Goal: Find specific page/section: Find specific page/section

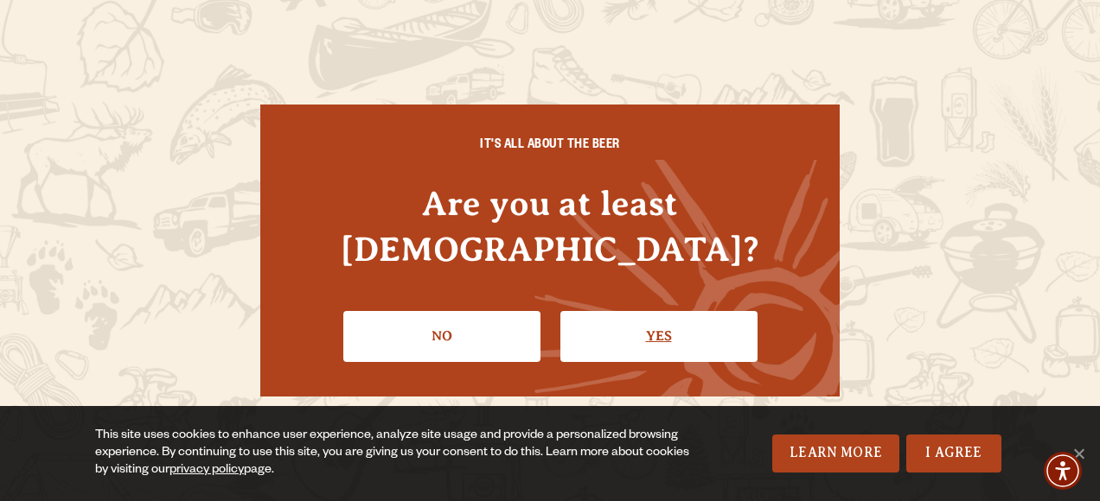
click at [636, 311] on link "Yes" at bounding box center [658, 336] width 197 height 50
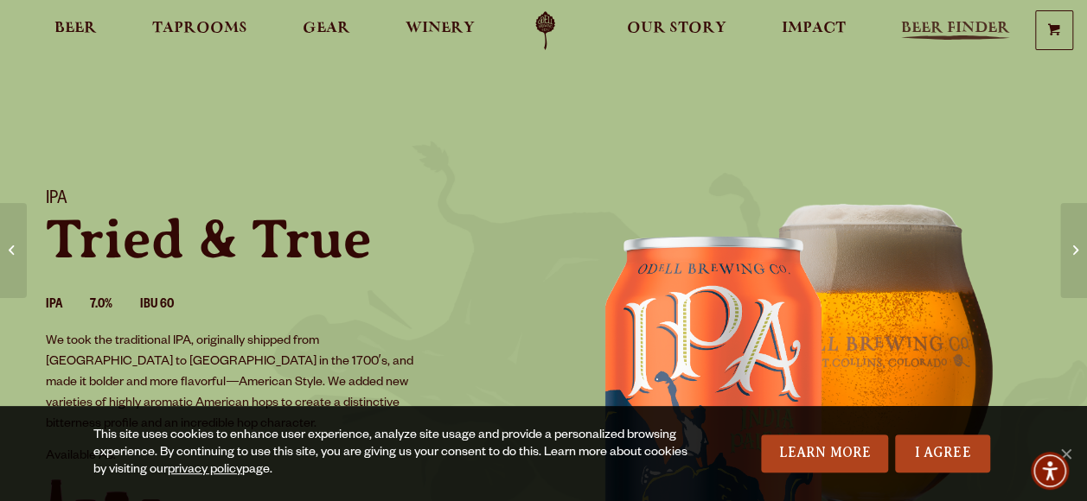
click at [920, 22] on span "Beer Finder" at bounding box center [955, 29] width 109 height 14
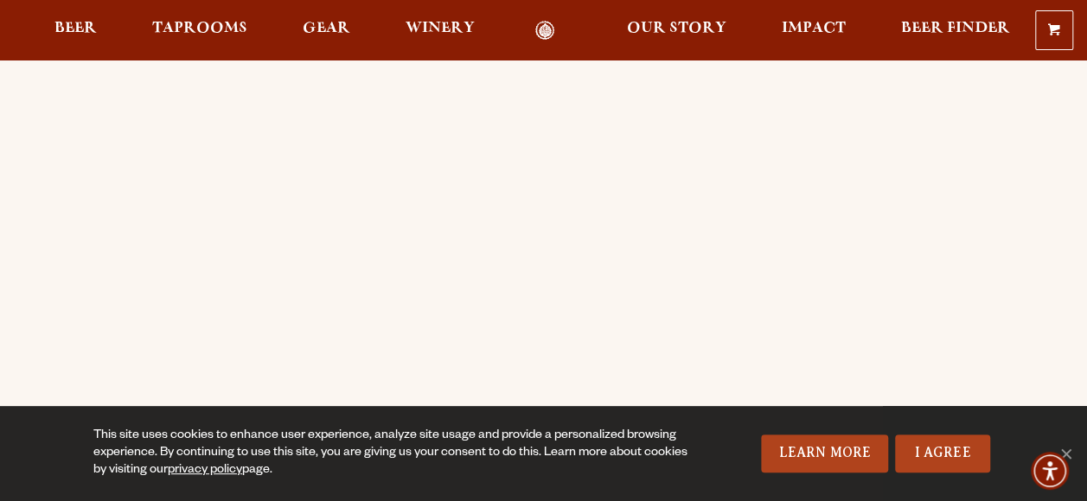
scroll to position [258, 0]
click at [960, 459] on link "I Agree" at bounding box center [942, 454] width 95 height 38
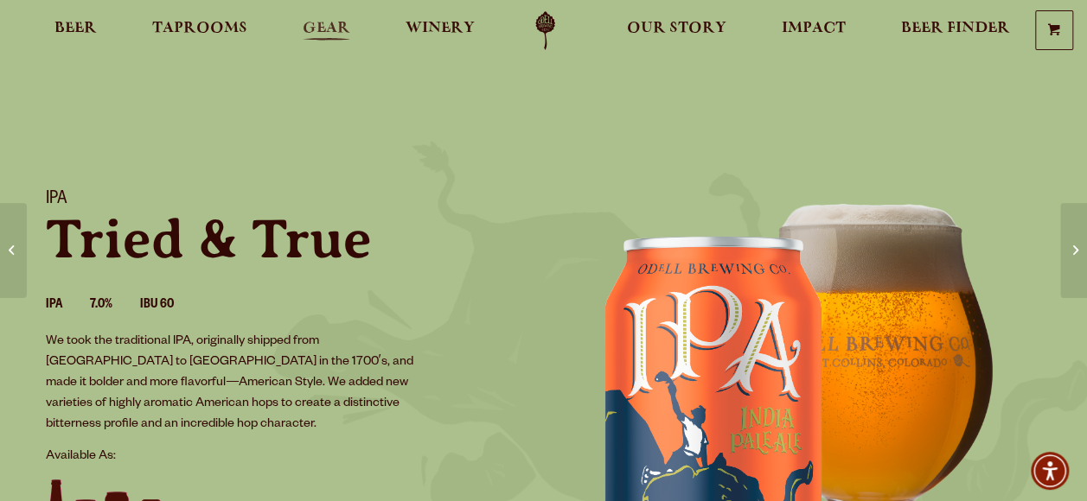
click at [323, 16] on link "Gear" at bounding box center [326, 30] width 70 height 39
